Goal: Complete application form: Complete application form

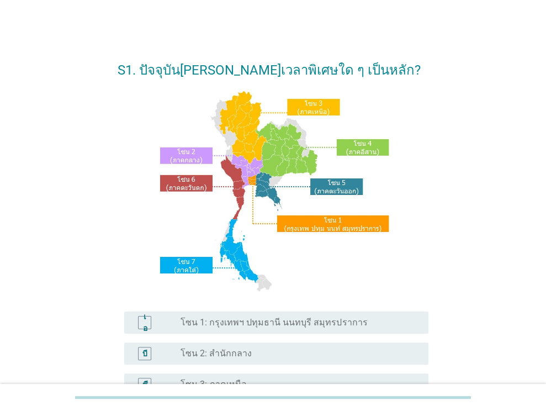
click at [333, 323] on font "โซน 1: กรุงเทพฯ ปทุมธานี นนทบุรี สมุทรปราการ" at bounding box center [274, 322] width 187 height 10
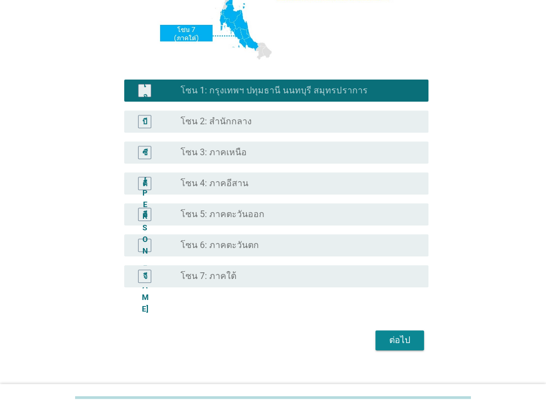
scroll to position [233, 0]
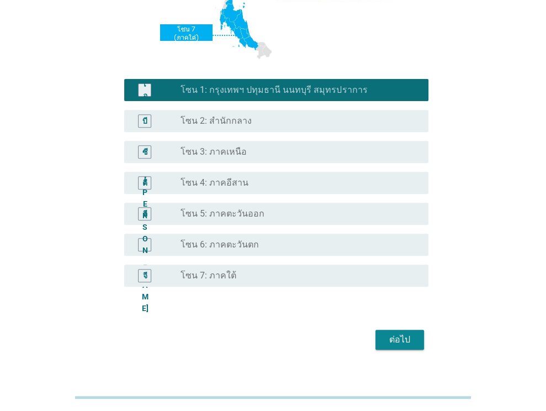
click at [402, 335] on font "ต่อไป" at bounding box center [399, 339] width 21 height 10
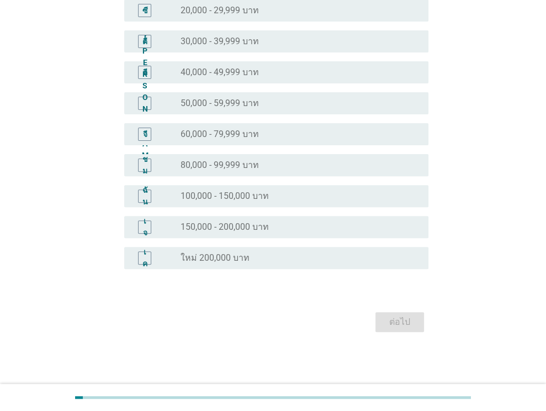
scroll to position [0, 0]
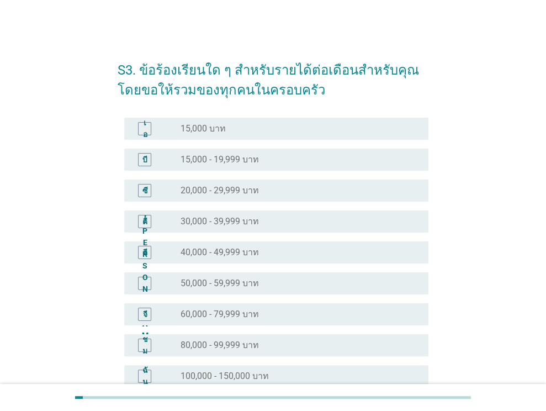
click at [256, 254] on font "40,000 - 49,999 บาท" at bounding box center [220, 252] width 78 height 10
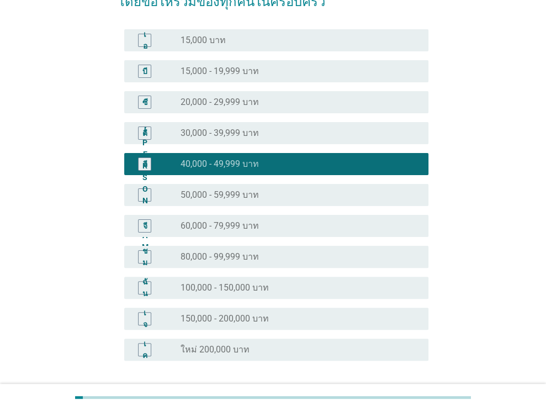
scroll to position [180, 0]
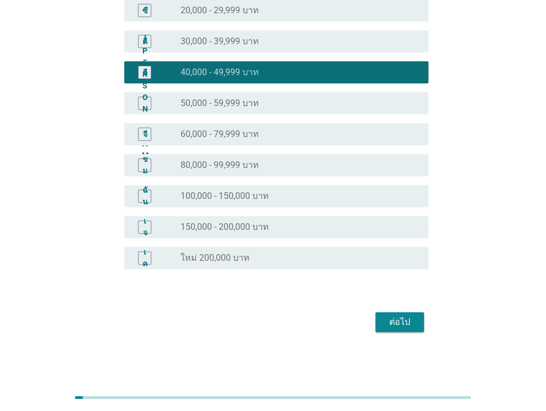
click at [404, 314] on button "ต่อไป" at bounding box center [400, 322] width 49 height 20
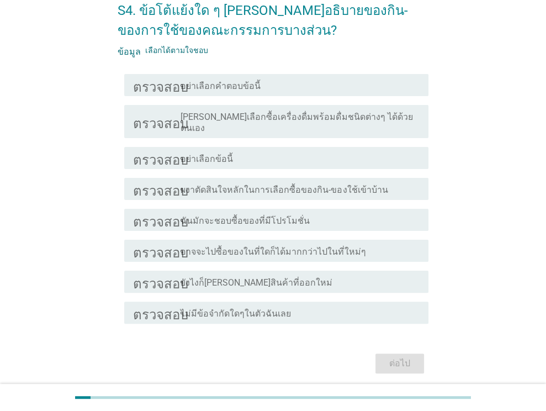
scroll to position [67, 0]
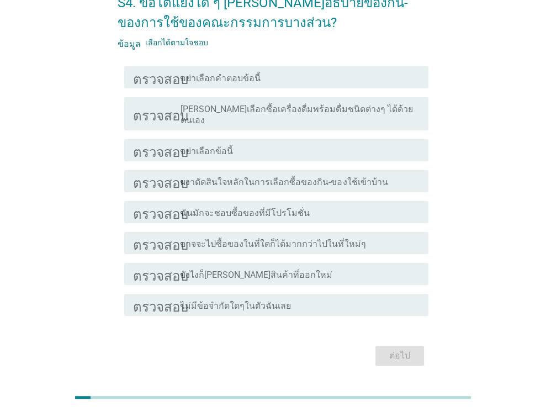
click at [252, 300] on font "ไม่มีข้อจำกัดใดๆในตัวฉันเลย" at bounding box center [236, 305] width 110 height 10
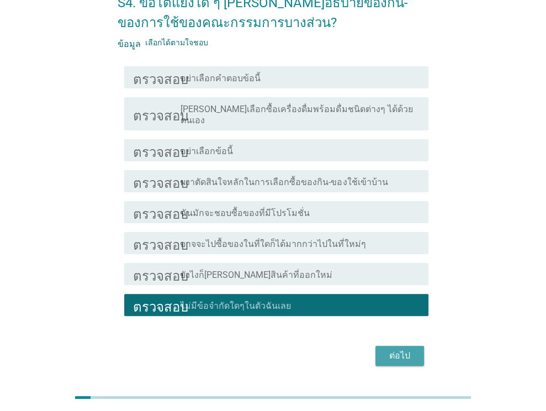
click at [402, 350] on font "ต่อไป" at bounding box center [399, 355] width 21 height 10
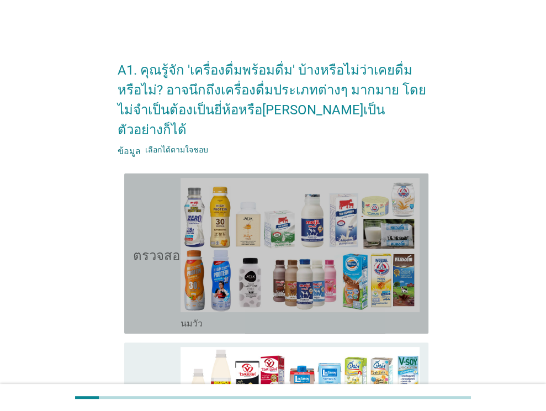
click at [160, 269] on icon "ตรวจสอบ" at bounding box center [160, 253] width 55 height 151
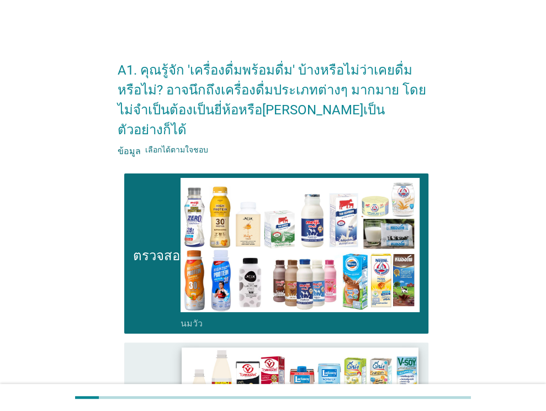
scroll to position [110, 0]
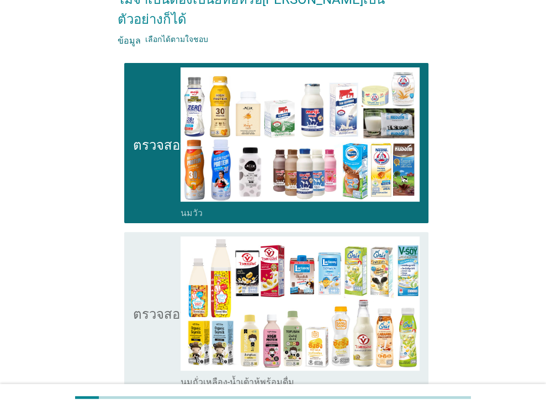
click at [141, 311] on icon "ตรวจสอบ" at bounding box center [160, 311] width 55 height 151
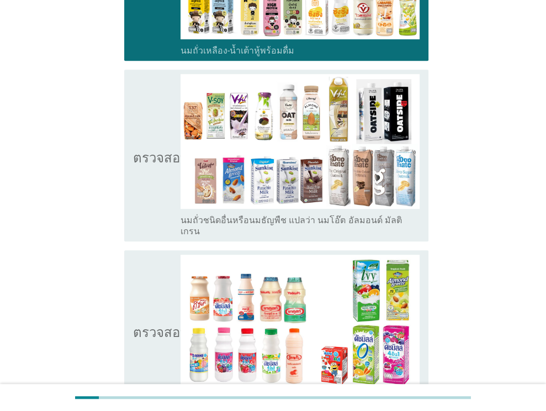
scroll to position [442, 0]
click at [155, 159] on icon "ตรวจสอบ" at bounding box center [160, 155] width 55 height 162
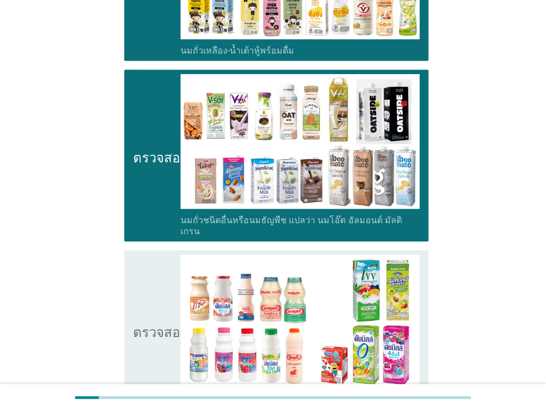
click at [154, 308] on icon "ตรวจสอบ" at bounding box center [160, 330] width 55 height 151
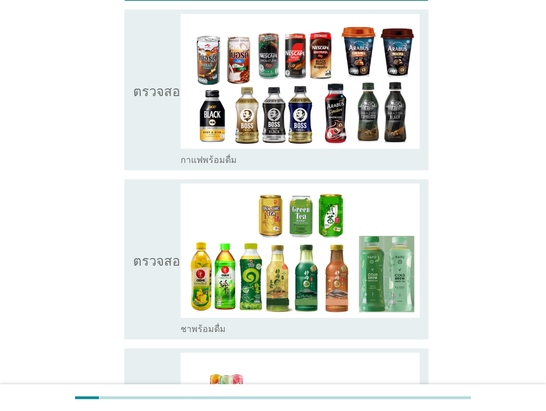
scroll to position [822, 0]
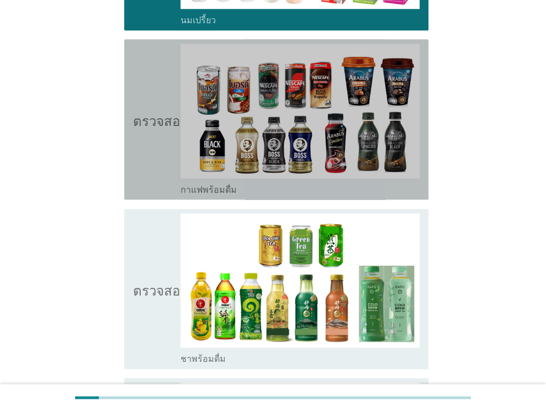
click at [155, 142] on icon "ตรวจสอบ" at bounding box center [160, 119] width 55 height 151
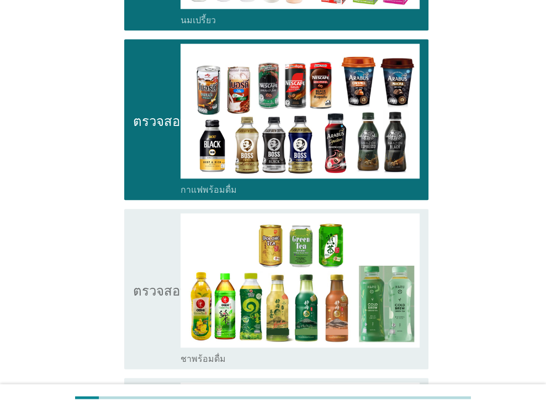
click at [155, 298] on icon "ตรวจสอบ" at bounding box center [160, 288] width 55 height 151
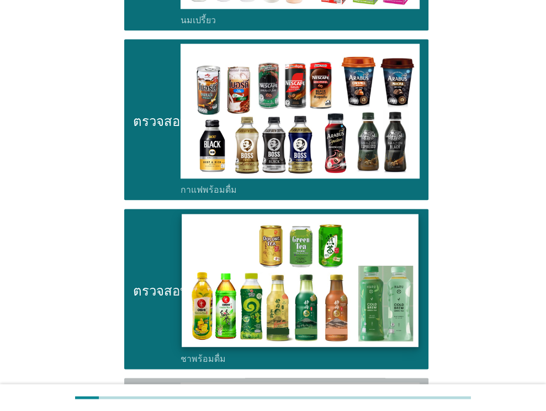
drag, startPoint x: 142, startPoint y: 364, endPoint x: 295, endPoint y: 313, distance: 161.2
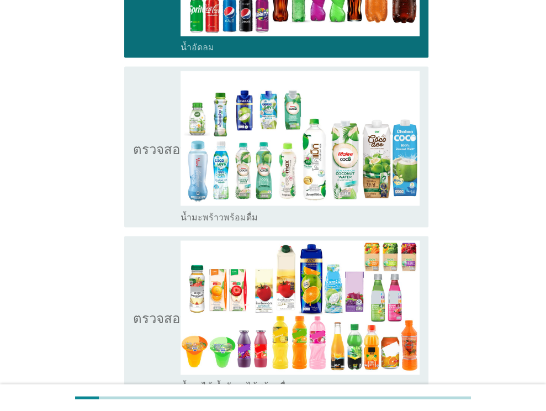
scroll to position [1323, 0]
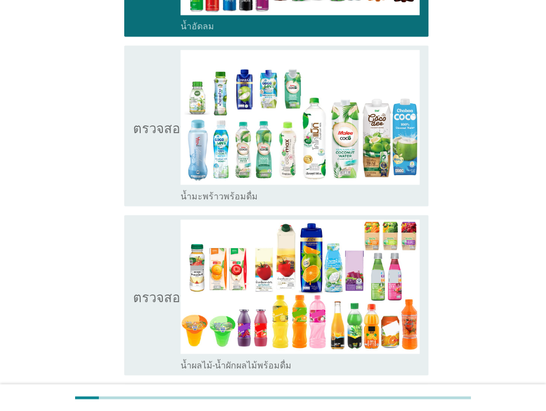
drag, startPoint x: 155, startPoint y: 135, endPoint x: 157, endPoint y: 184, distance: 49.2
click at [155, 135] on icon "ตรวจสอบ" at bounding box center [160, 125] width 55 height 151
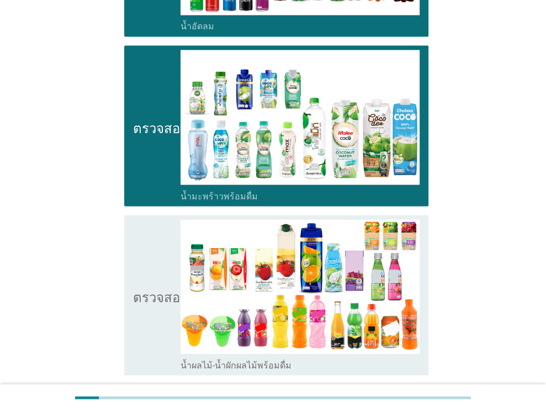
click at [157, 288] on font "ตรวจสอบ" at bounding box center [160, 294] width 55 height 13
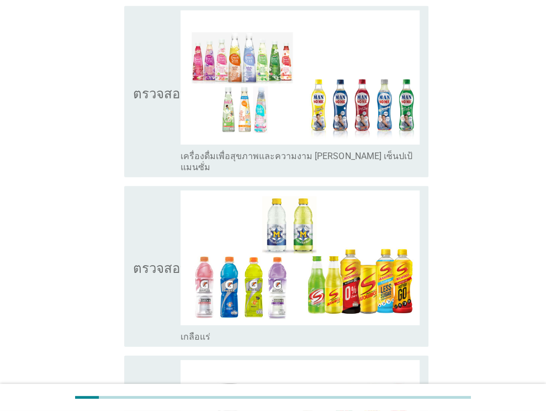
scroll to position [1867, 0]
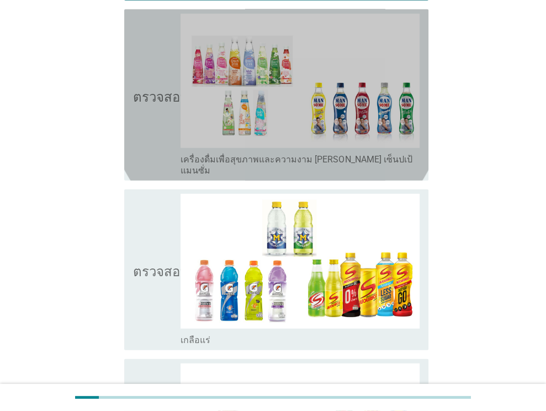
click at [161, 90] on icon "ตรวจสอบ" at bounding box center [160, 95] width 55 height 162
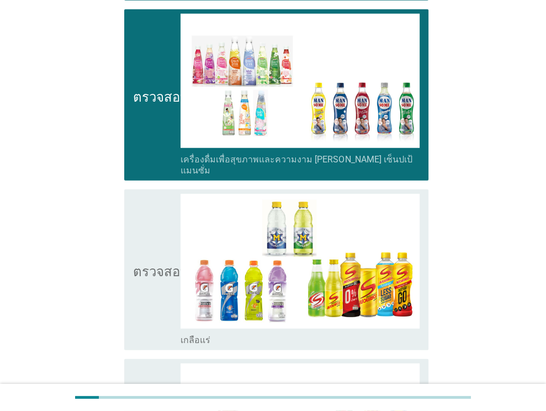
click at [162, 235] on icon "ตรวจสอบ" at bounding box center [160, 269] width 55 height 151
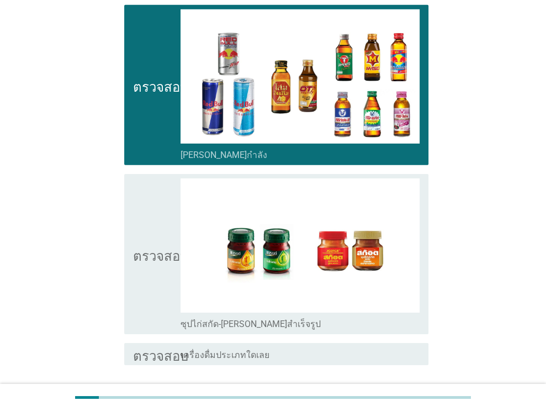
scroll to position [2258, 0]
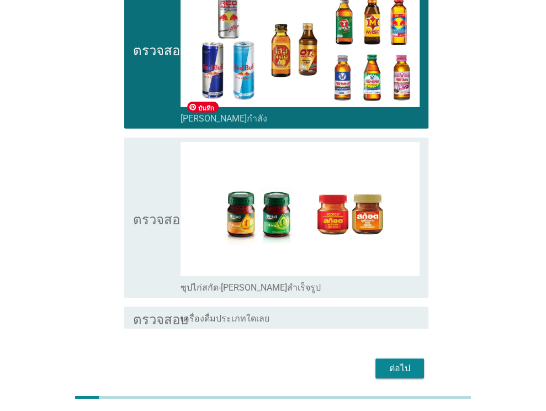
click at [175, 199] on icon "ตรวจสอบ" at bounding box center [160, 217] width 55 height 151
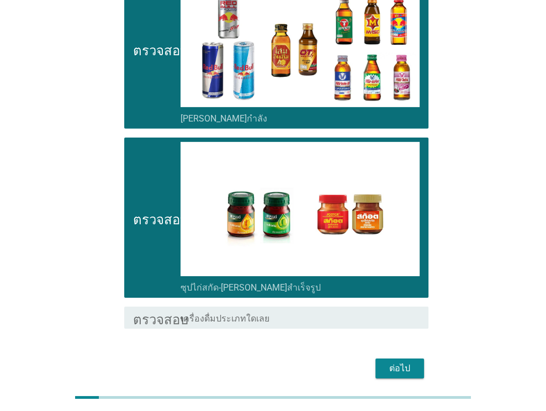
click at [403, 363] on font "ต่อไป" at bounding box center [399, 368] width 21 height 10
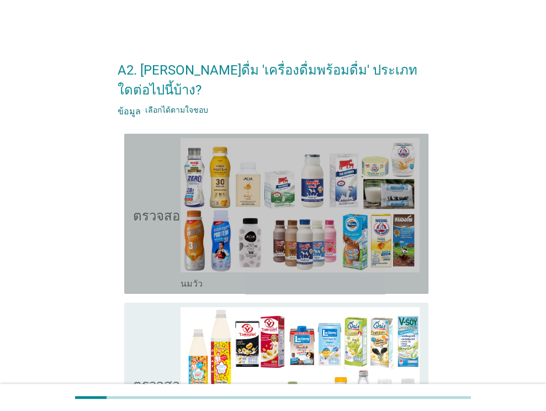
click at [155, 244] on icon "ตรวจสอบ" at bounding box center [160, 213] width 55 height 151
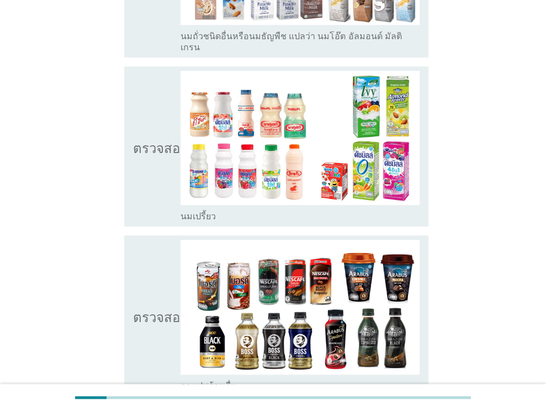
scroll to position [589, 0]
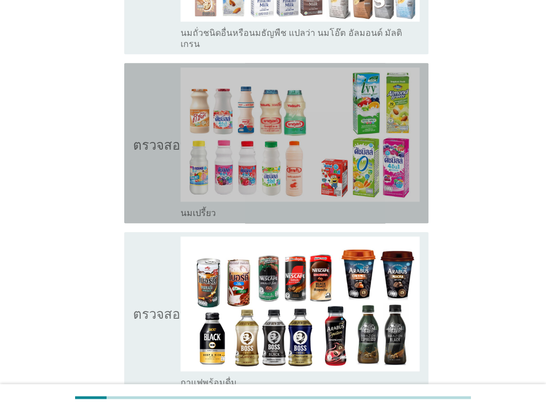
click at [147, 151] on icon "ตรวจสอบ" at bounding box center [160, 142] width 55 height 151
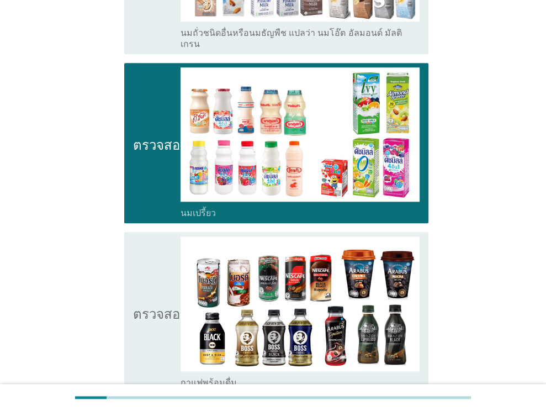
click at [146, 332] on icon "ตรวจสอบ" at bounding box center [160, 311] width 55 height 151
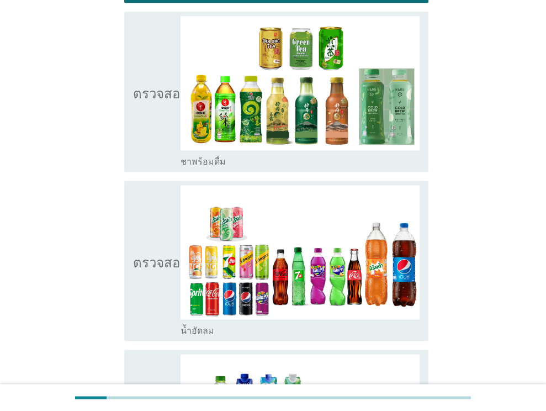
scroll to position [965, 0]
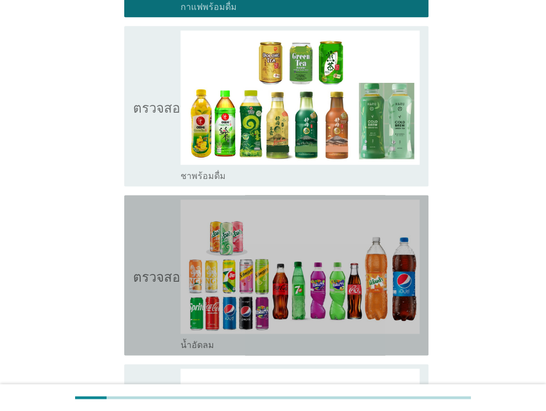
click at [151, 273] on icon "ตรวจสอบ" at bounding box center [160, 274] width 55 height 151
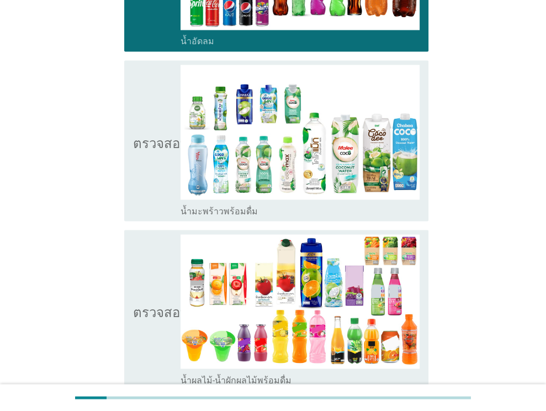
scroll to position [1277, 0]
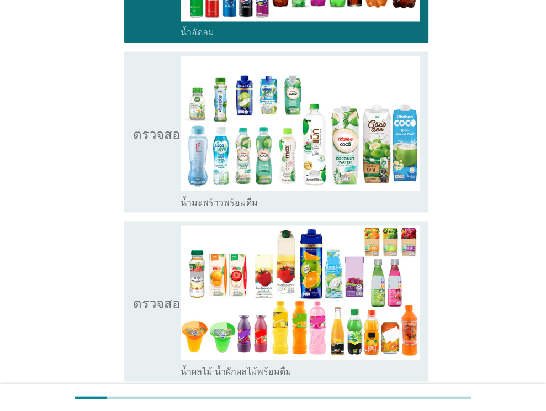
click at [150, 142] on icon "ตรวจสอบ" at bounding box center [160, 131] width 55 height 151
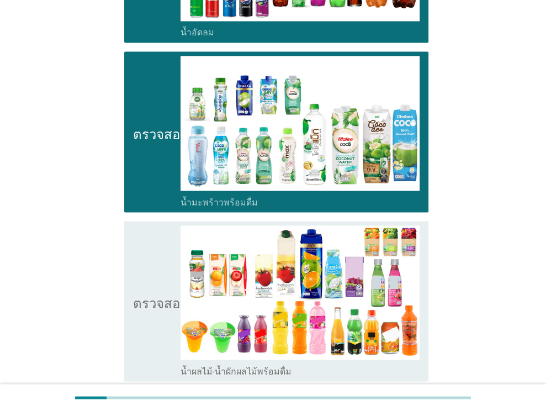
click at [156, 305] on icon "ตรวจสอบ" at bounding box center [160, 300] width 55 height 151
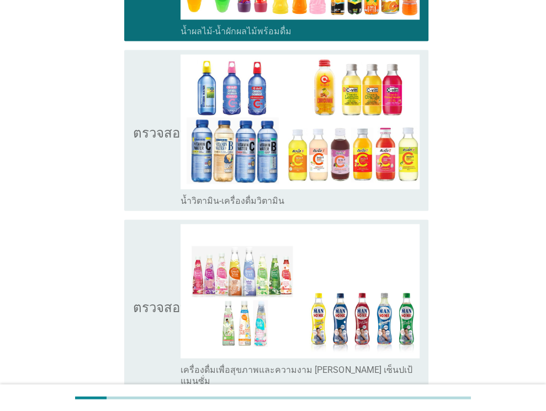
scroll to position [1620, 0]
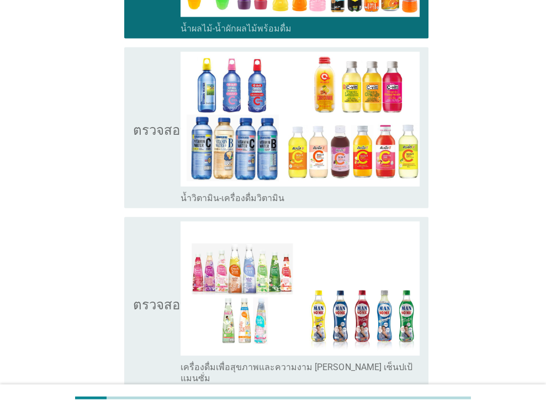
click at [147, 136] on icon "ตรวจสอบ" at bounding box center [160, 127] width 55 height 151
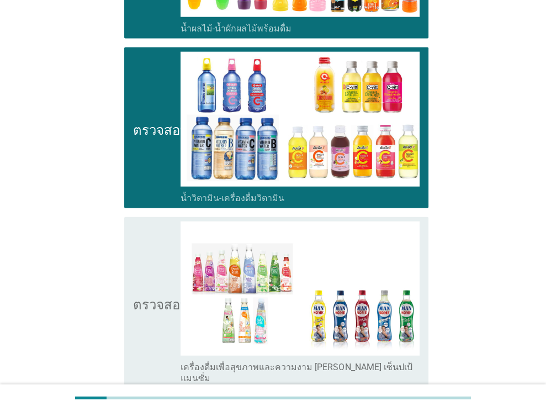
click at [142, 287] on icon "ตรวจสอบ" at bounding box center [160, 302] width 55 height 162
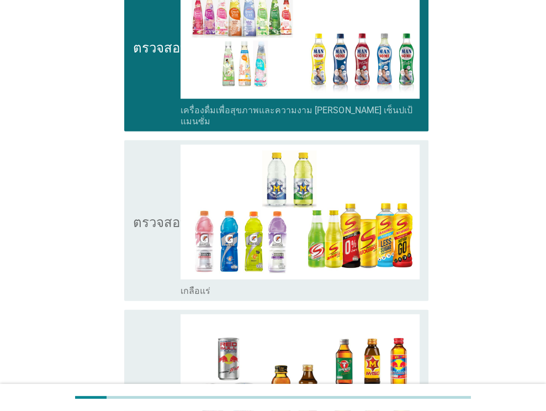
scroll to position [1972, 0]
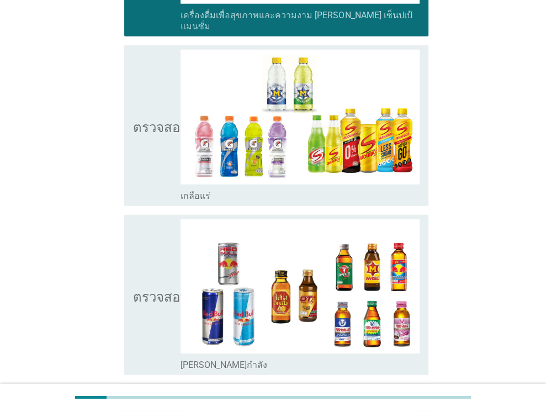
click at [150, 128] on icon "ตรวจสอบ" at bounding box center [160, 125] width 55 height 151
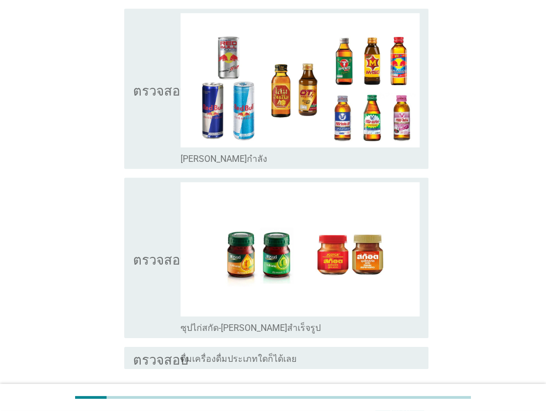
scroll to position [2218, 0]
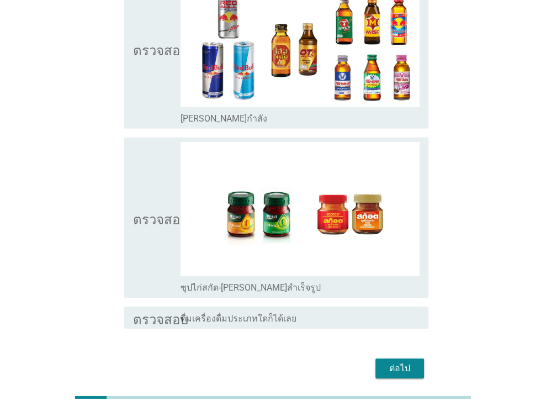
click at [159, 197] on icon "ตรวจสอบ" at bounding box center [160, 217] width 55 height 151
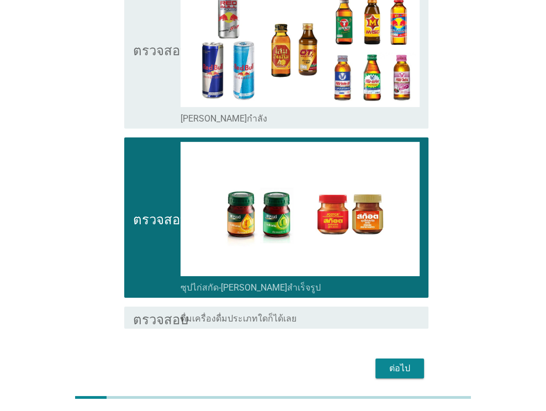
click at [411, 362] on div "ต่อไป" at bounding box center [399, 368] width 31 height 13
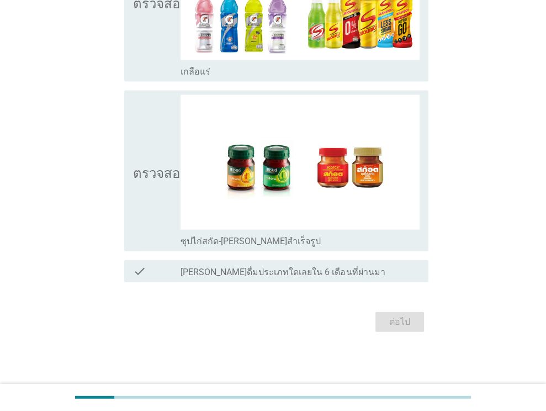
scroll to position [0, 0]
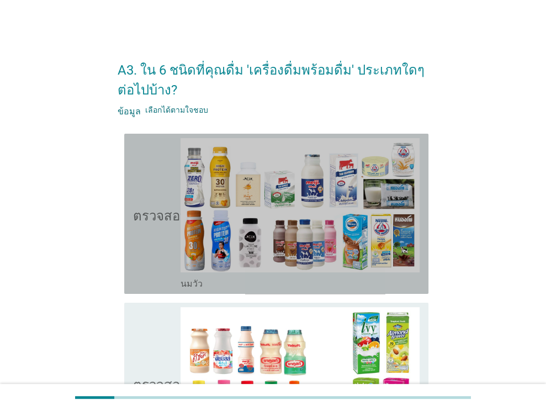
click at [162, 239] on icon "ตรวจสอบ" at bounding box center [160, 213] width 55 height 151
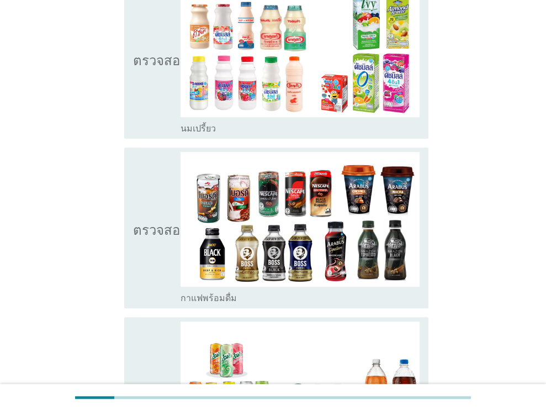
scroll to position [337, 0]
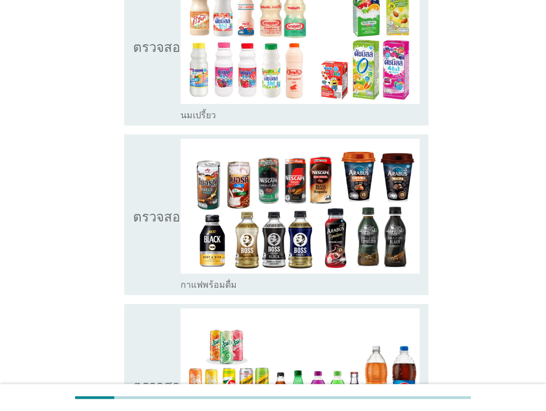
click at [155, 86] on icon "ตรวจสอบ" at bounding box center [160, 45] width 55 height 151
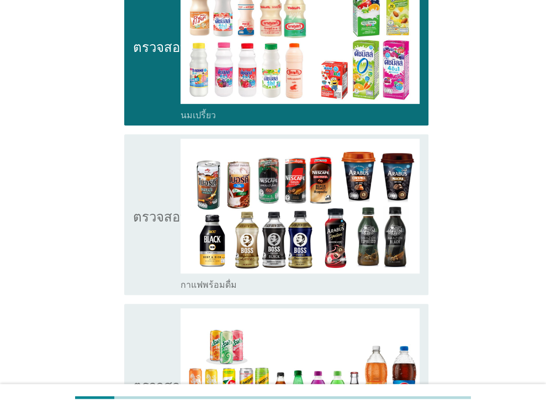
click at [150, 258] on icon "ตรวจสอบ" at bounding box center [160, 214] width 55 height 151
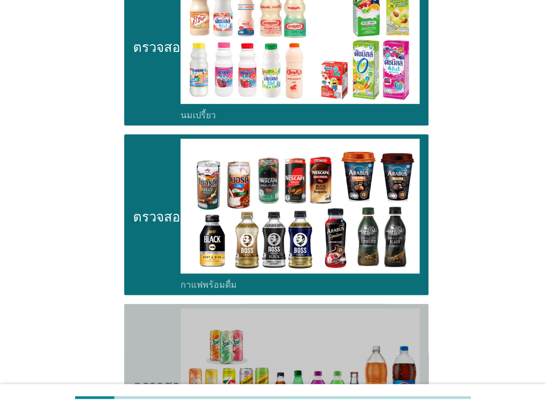
click at [148, 368] on icon "ตรวจสอบ" at bounding box center [160, 383] width 55 height 151
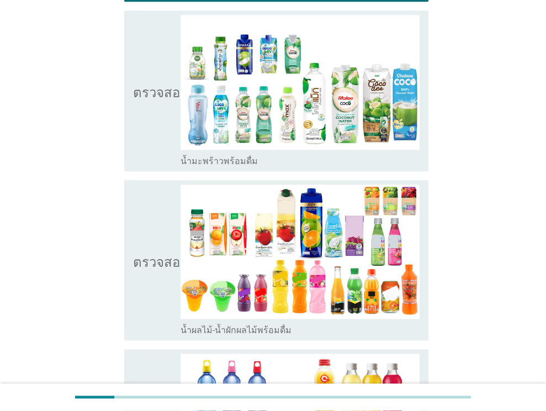
scroll to position [820, 0]
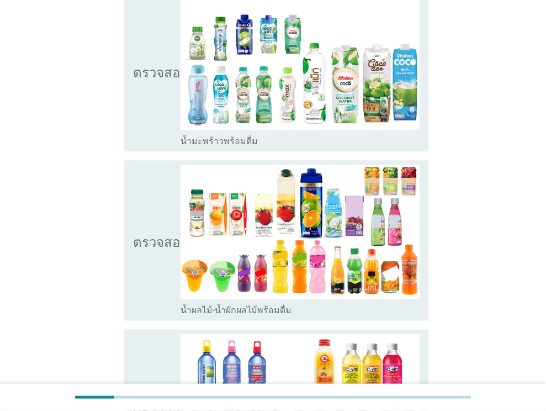
click at [133, 278] on div "ตรวจสอบ โครงร่างกล่องกาเครื่องหมายว่าง น้ำผลไม้-น้ำผักผลไม้พร้อมดื่ม" at bounding box center [276, 240] width 304 height 160
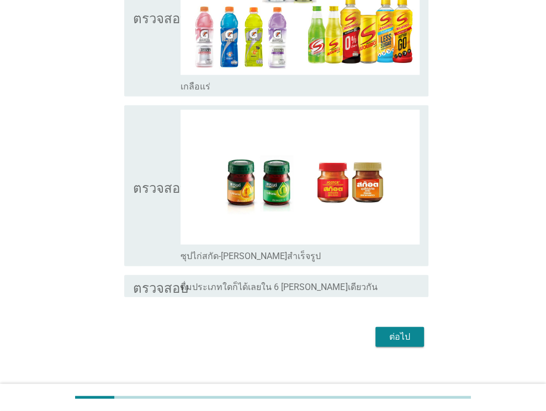
scroll to position [1562, 0]
click at [145, 179] on font "ตรวจสอบ" at bounding box center [160, 185] width 55 height 13
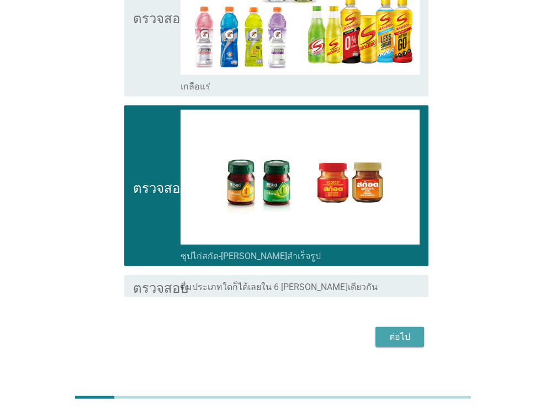
click at [404, 331] on font "ต่อไป" at bounding box center [399, 336] width 21 height 10
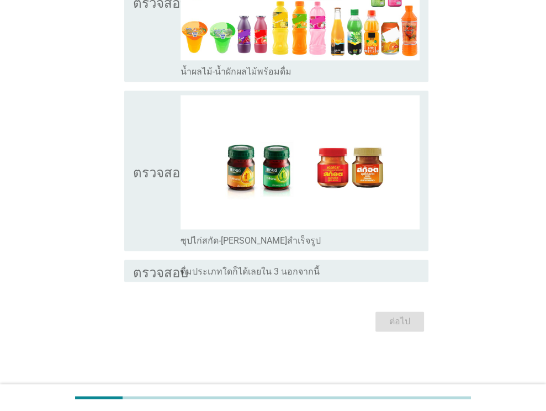
scroll to position [0, 0]
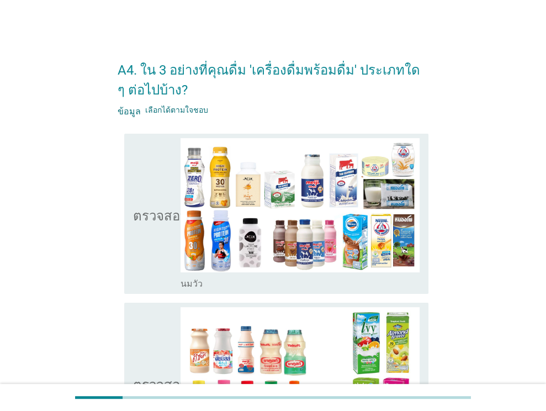
click at [150, 258] on icon "ตรวจสอบ" at bounding box center [160, 213] width 55 height 151
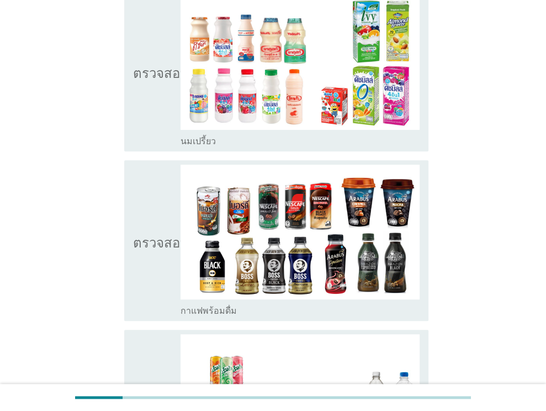
scroll to position [288, 0]
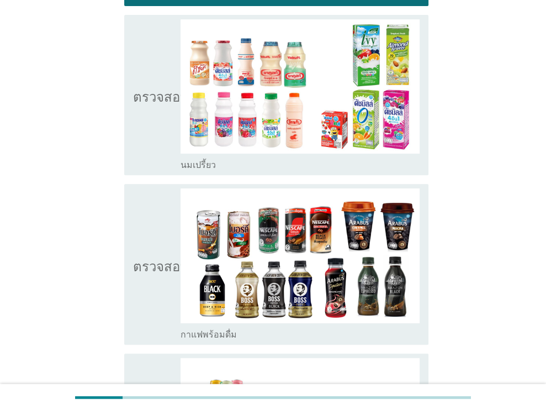
click at [160, 285] on icon "ตรวจสอบ" at bounding box center [160, 263] width 55 height 151
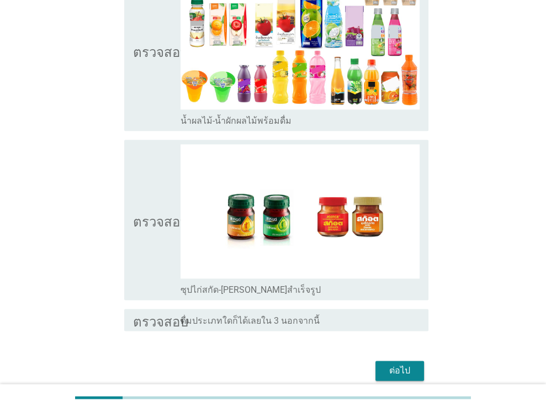
scroll to position [842, 0]
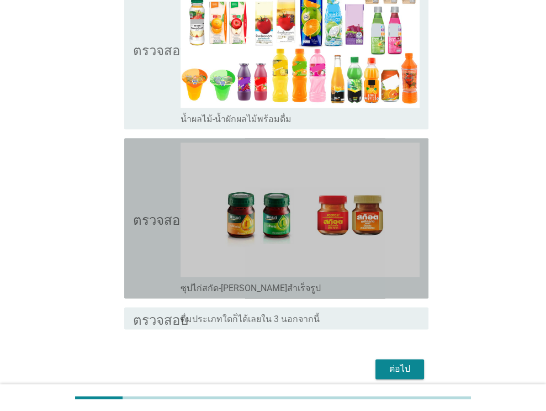
click at [142, 252] on icon "ตรวจสอบ" at bounding box center [160, 217] width 55 height 151
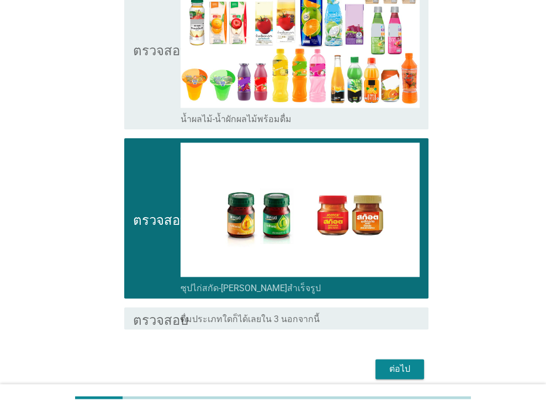
click at [404, 363] on font "ต่อไป" at bounding box center [399, 368] width 21 height 10
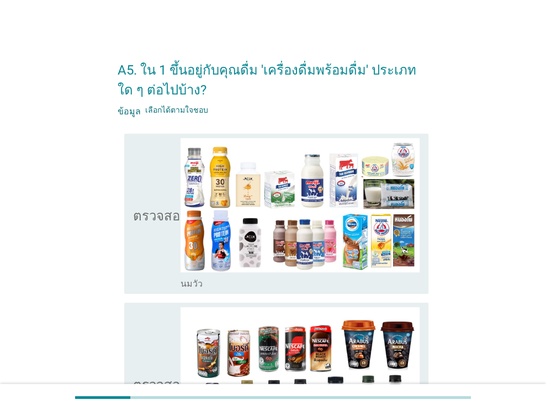
click at [161, 352] on icon "ตรวจสอบ" at bounding box center [160, 382] width 55 height 151
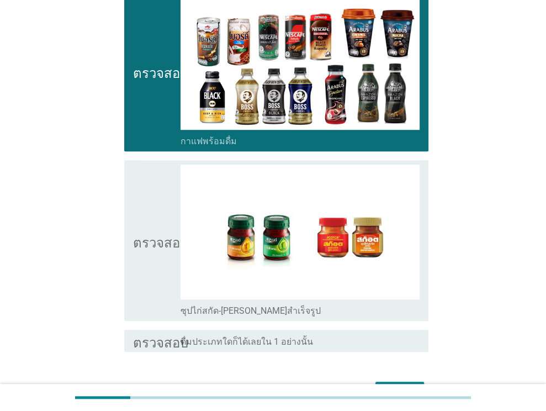
scroll to position [380, 0]
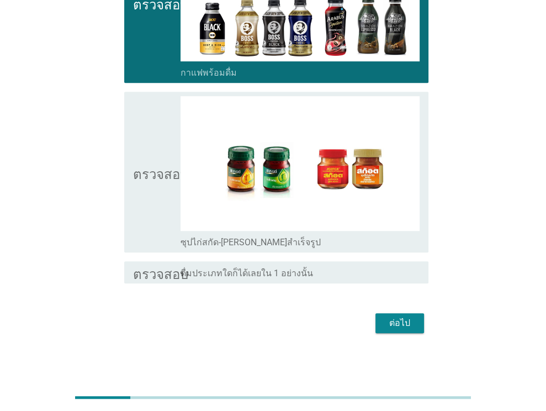
click at [411, 323] on div "ต่อไป" at bounding box center [399, 322] width 31 height 13
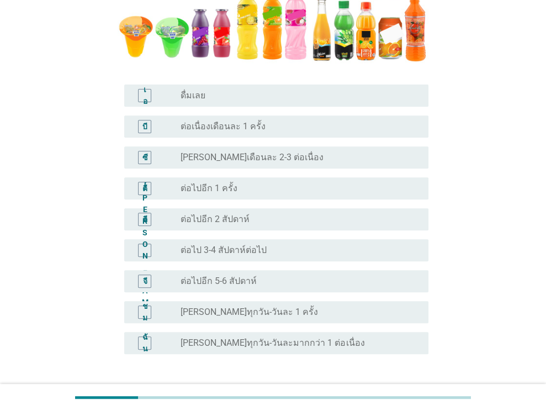
scroll to position [241, 0]
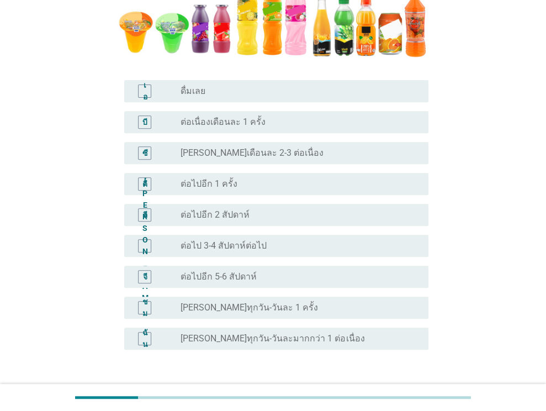
click at [184, 88] on font "ดื่มเลย" at bounding box center [193, 91] width 25 height 10
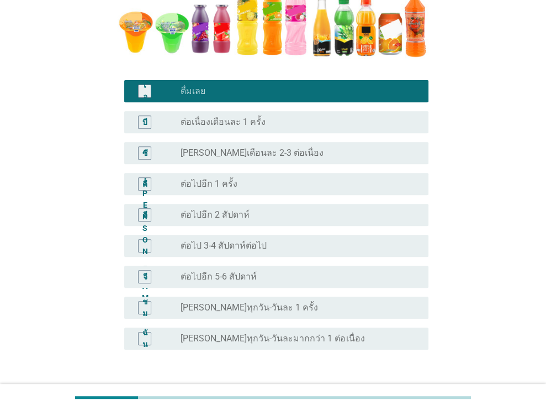
scroll to position [296, 0]
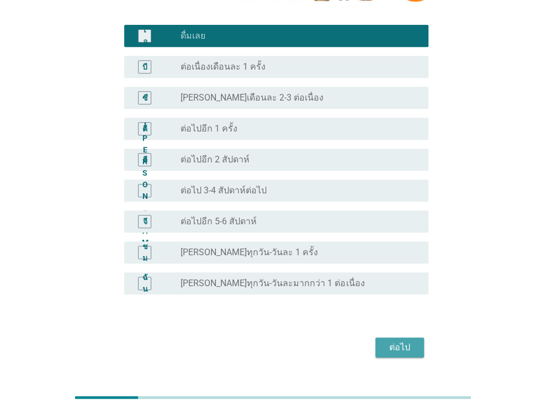
click at [387, 347] on div "ต่อไป" at bounding box center [399, 347] width 31 height 13
